Goal: Information Seeking & Learning: Learn about a topic

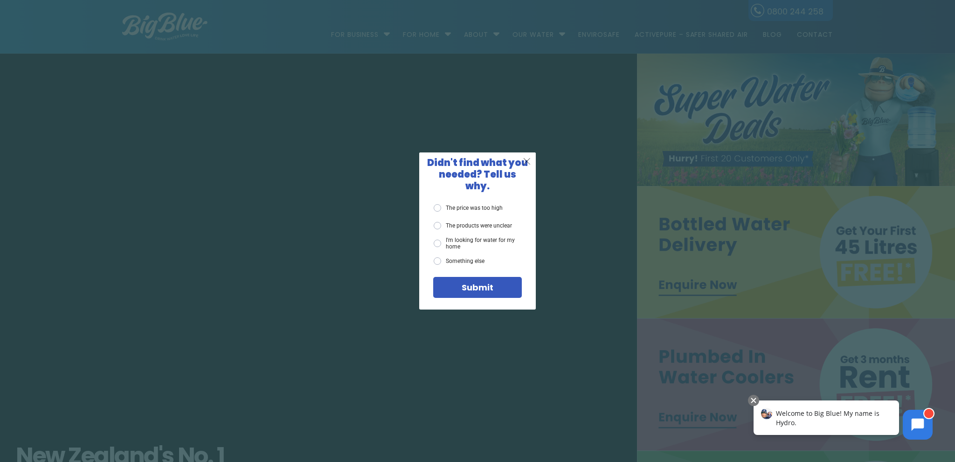
click at [526, 167] on span "X" at bounding box center [527, 161] width 8 height 12
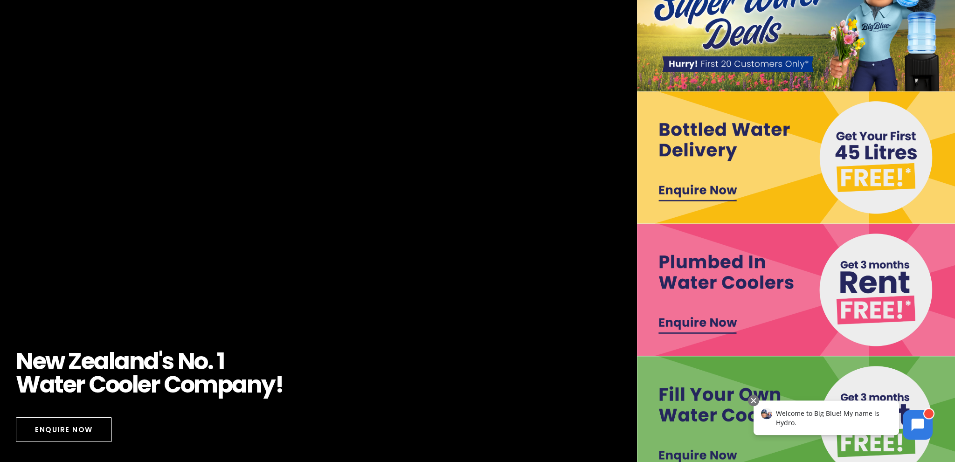
scroll to position [230, 0]
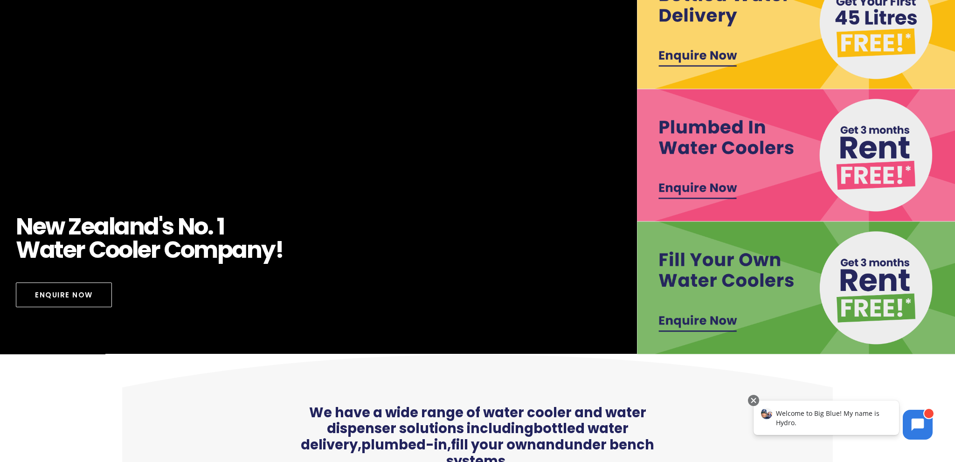
click at [346, 240] on div "N [PERSON_NAME] ' s N o . 1 W a t e r C o o l e r C o m p a n y !" at bounding box center [326, 240] width 621 height 50
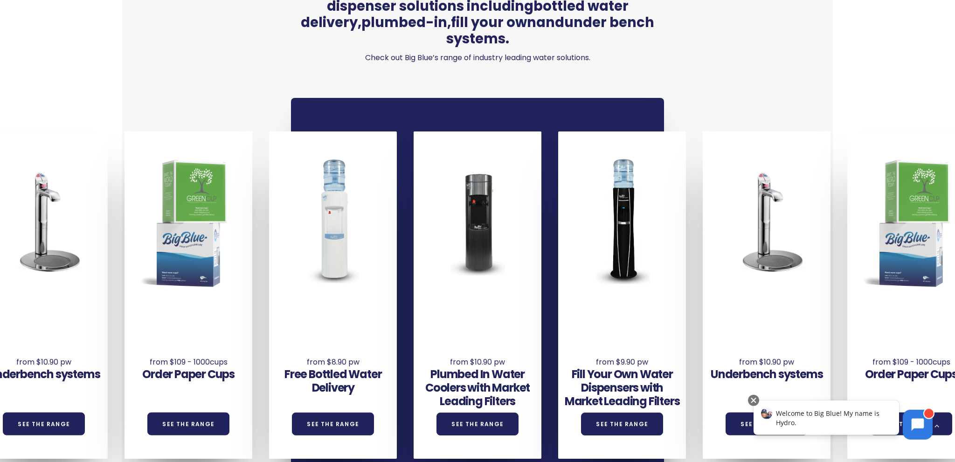
scroll to position [689, 0]
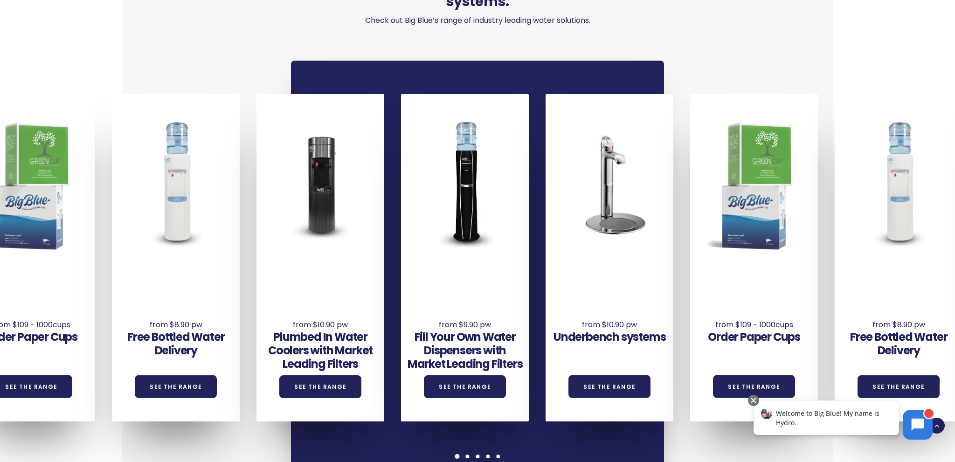
drag, startPoint x: 400, startPoint y: 308, endPoint x: 186, endPoint y: 321, distance: 214.5
click at [186, 321] on div "Free Bottled Water Delivery See the Range" at bounding box center [184, 257] width 145 height 327
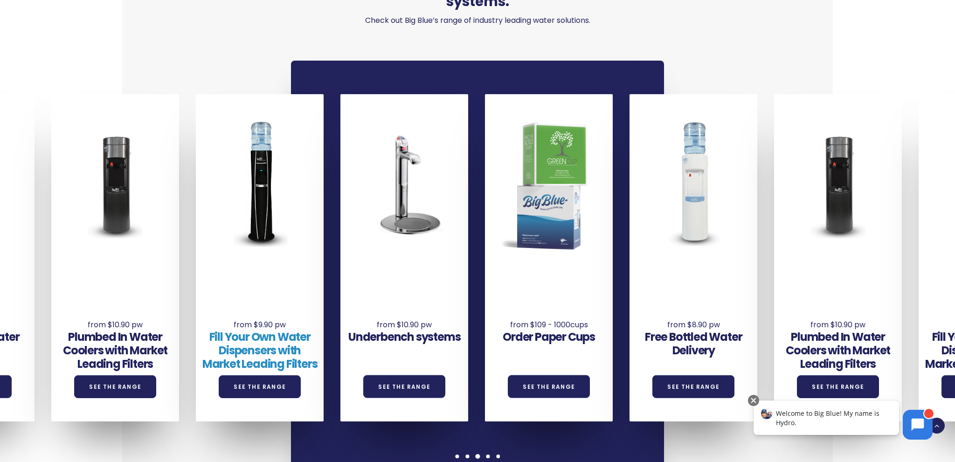
drag, startPoint x: 344, startPoint y: 292, endPoint x: 271, endPoint y: 313, distance: 75.9
click at [271, 313] on div "Fill Your Own Water Dispensers with Market Leading Filters See the Range" at bounding box center [260, 333] width 128 height 129
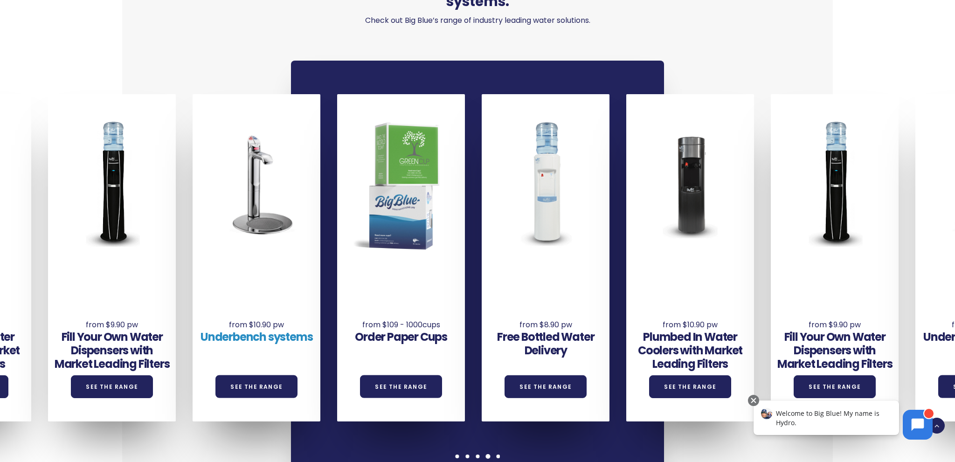
drag, startPoint x: 357, startPoint y: 307, endPoint x: 280, endPoint y: 324, distance: 78.4
click at [280, 324] on div "Underbench systems See the Range" at bounding box center [257, 345] width 128 height 52
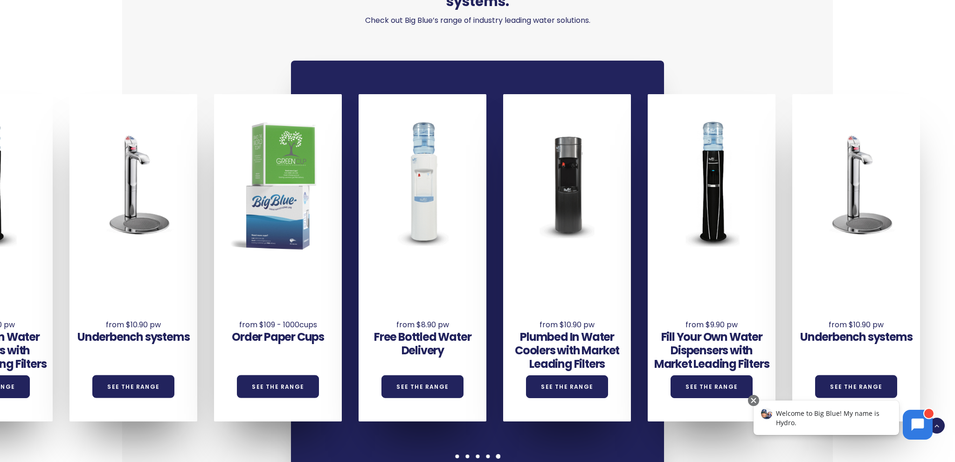
drag, startPoint x: 362, startPoint y: 302, endPoint x: 307, endPoint y: 304, distance: 55.1
click at [307, 304] on div "Order Paper Cups See the Range" at bounding box center [278, 320] width 128 height 103
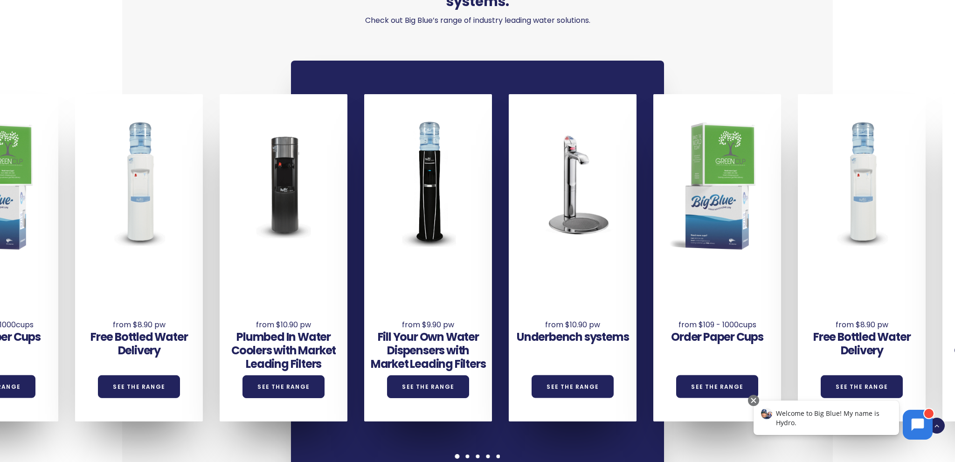
drag, startPoint x: 382, startPoint y: 299, endPoint x: 72, endPoint y: 303, distance: 309.3
click at [72, 303] on div "Underbench systems See the Range Order Paper Cups See the Range Free Bottled Wa…" at bounding box center [581, 257] width 1735 height 327
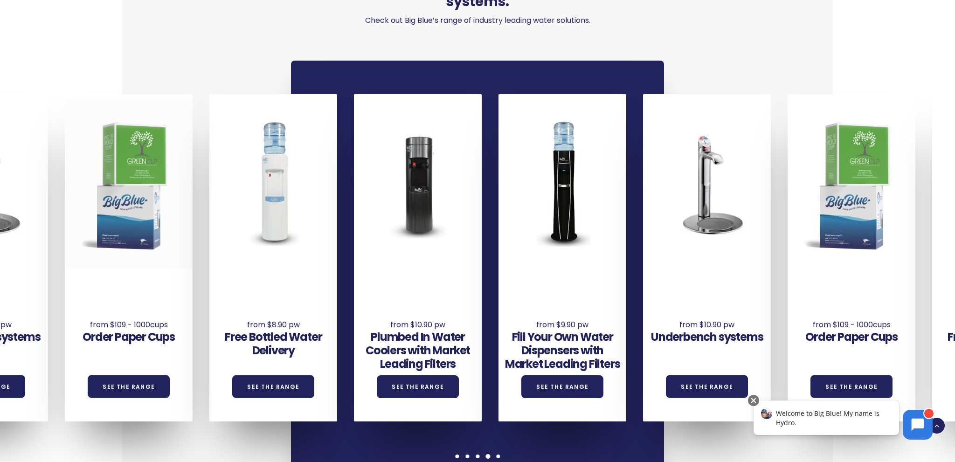
drag, startPoint x: 508, startPoint y: 256, endPoint x: 159, endPoint y: 238, distance: 349.4
click at [159, 238] on div "Underbench systems See the Range Order Paper Cups See the Range Free Bottled Wa…" at bounding box center [715, 257] width 1735 height 327
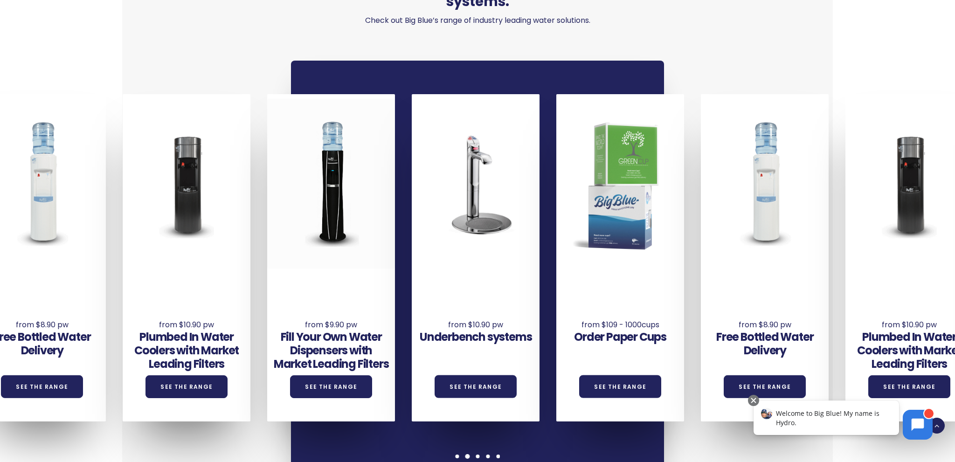
drag, startPoint x: 538, startPoint y: 248, endPoint x: 106, endPoint y: 249, distance: 431.9
click at [267, 249] on div at bounding box center [331, 184] width 128 height 170
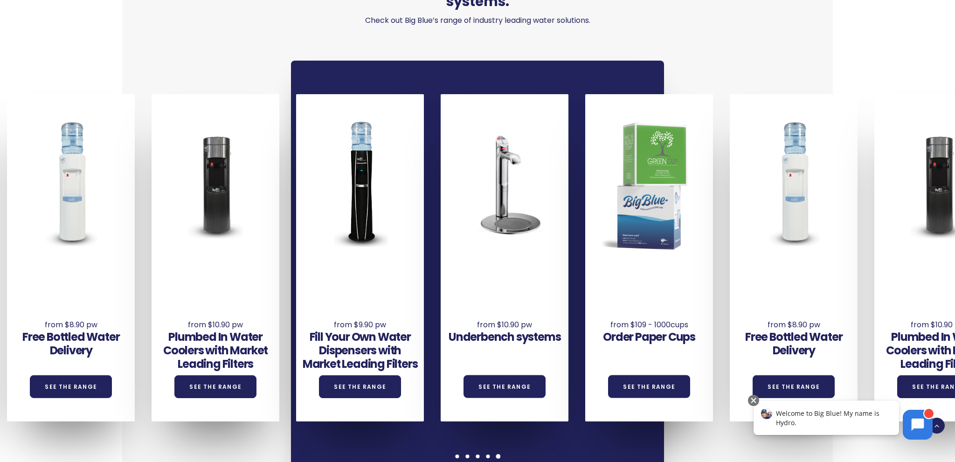
drag, startPoint x: 525, startPoint y: 252, endPoint x: 106, endPoint y: 259, distance: 419.4
click at [108, 257] on div "Underbench systems See the Range Order Paper Cups See the Range Free Bottled Wa…" at bounding box center [512, 257] width 1735 height 327
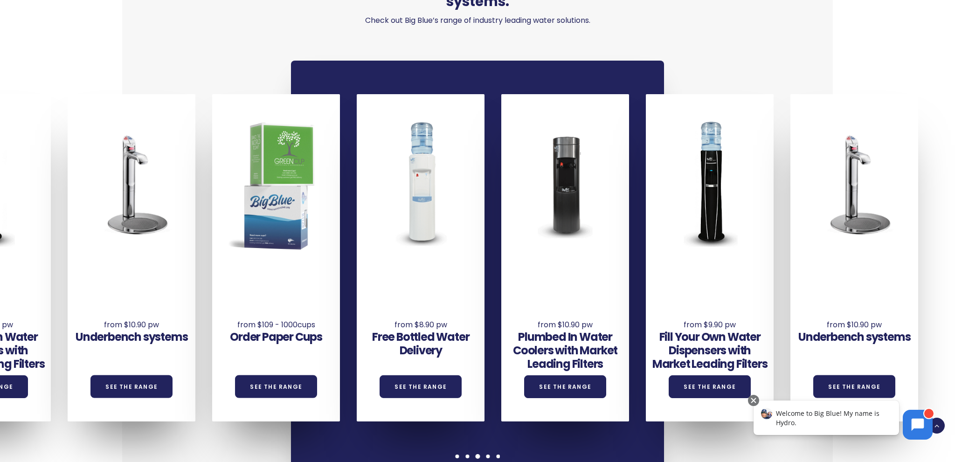
drag, startPoint x: 811, startPoint y: 256, endPoint x: 41, endPoint y: 266, distance: 770.7
click at [57, 266] on div "Underbench systems See the Range Order Paper Cups See the Range Free Bottled Wa…" at bounding box center [139, 257] width 1735 height 327
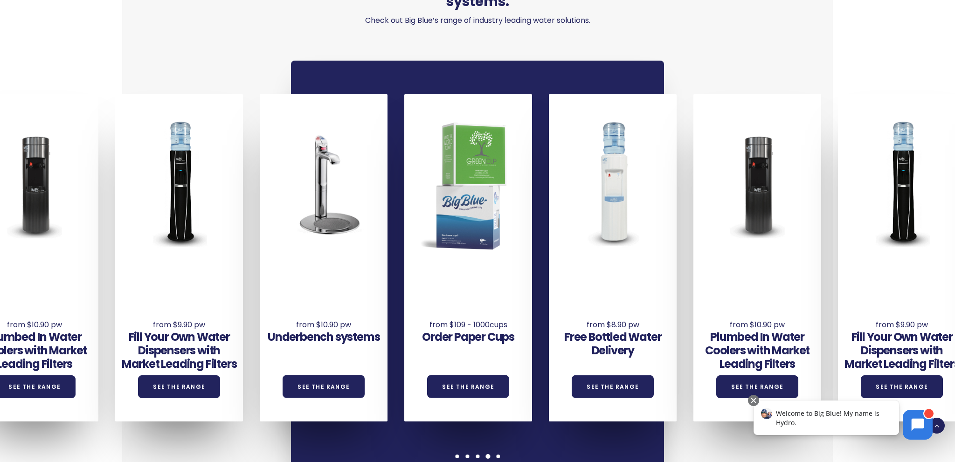
drag, startPoint x: 703, startPoint y: 257, endPoint x: 3, endPoint y: 261, distance: 700.2
click at [35, 260] on div "Underbench systems See the Range Order Paper Cups See the Range Free Bottled Wa…" at bounding box center [331, 257] width 1735 height 327
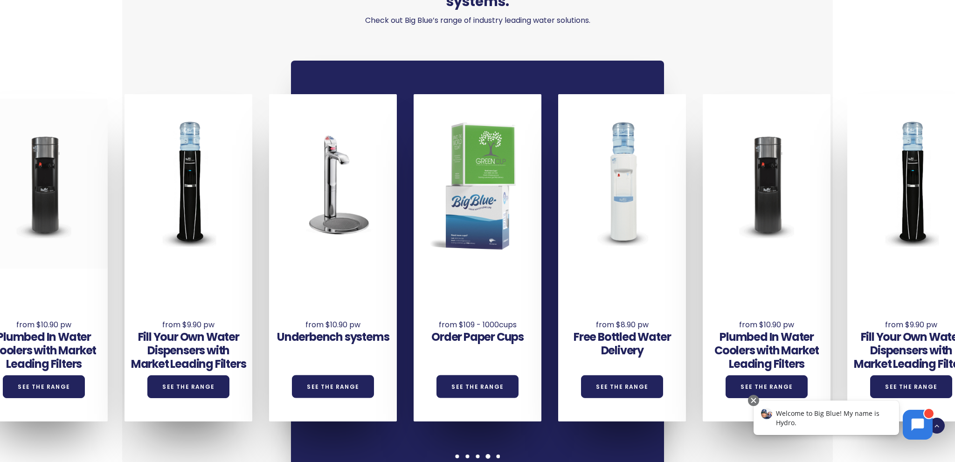
drag, startPoint x: 341, startPoint y: 257, endPoint x: 0, endPoint y: 236, distance: 341.1
click at [39, 238] on div "Underbench systems See the Range Order Paper Cups See the Range Free Bottled Wa…" at bounding box center [341, 257] width 1735 height 327
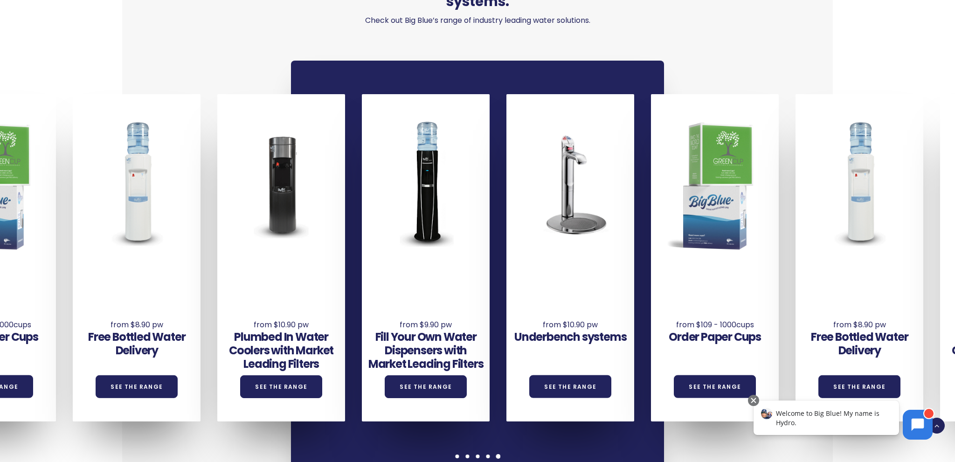
drag, startPoint x: 811, startPoint y: 235, endPoint x: 0, endPoint y: 227, distance: 810.8
click at [22, 228] on div "Underbench systems See the Range Order Paper Cups See the Range Free Bottled Wa…" at bounding box center [578, 257] width 1735 height 327
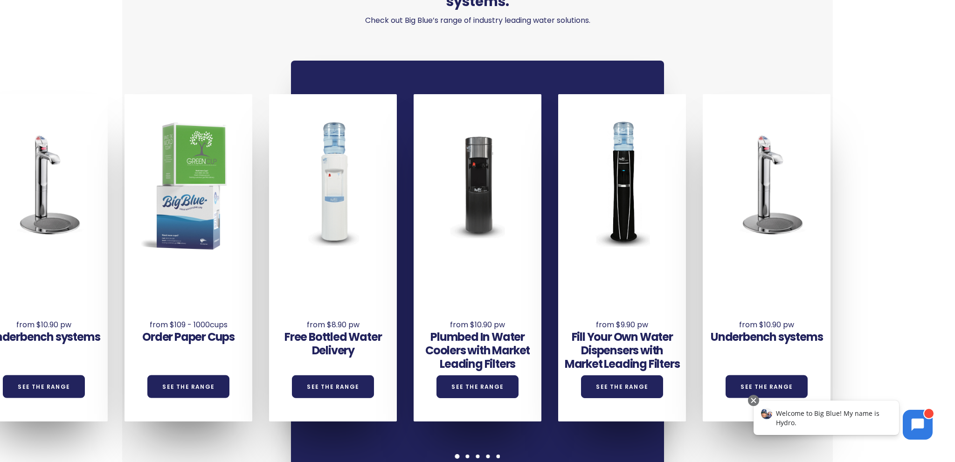
scroll to position [0, 0]
